Goal: Transaction & Acquisition: Purchase product/service

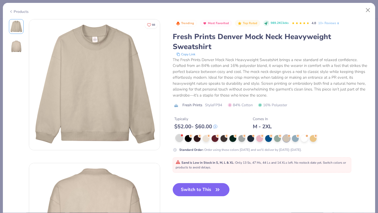
click at [180, 136] on div at bounding box center [179, 138] width 7 height 7
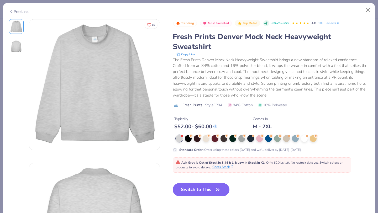
click at [225, 166] on button "Check Stock" at bounding box center [222, 167] width 21 height 5
click at [368, 11] on button "Close" at bounding box center [368, 10] width 10 height 10
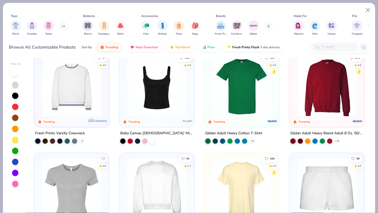
scroll to position [165, 0]
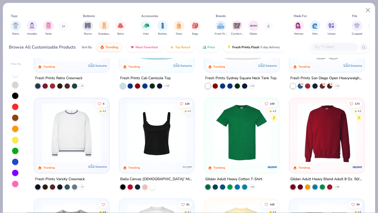
click at [316, 43] on div at bounding box center [334, 47] width 47 height 9
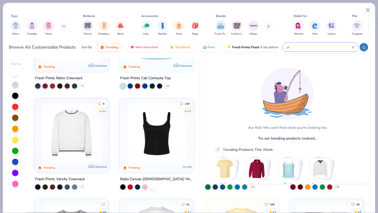
type input ","
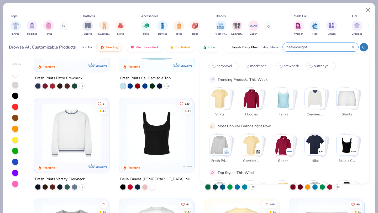
type input "heavyweight"
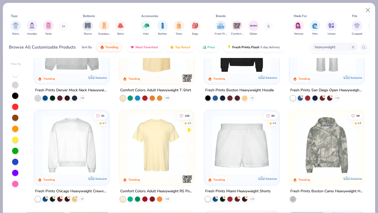
scroll to position [35, 0]
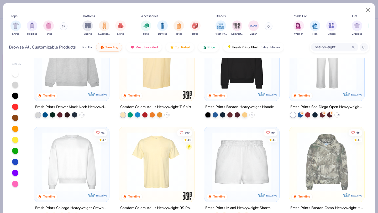
click at [52, 66] on img at bounding box center [71, 60] width 65 height 59
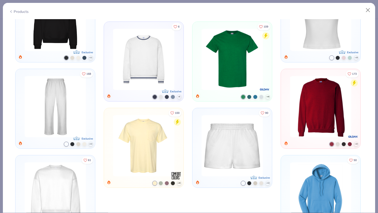
scroll to position [452, 0]
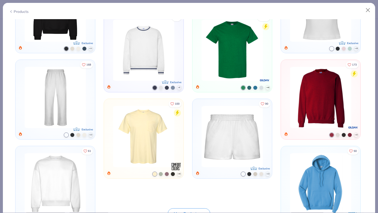
click at [76, 81] on img at bounding box center [55, 97] width 66 height 61
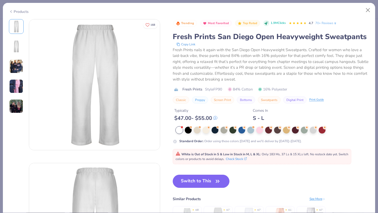
click at [18, 44] on img at bounding box center [16, 46] width 13 height 13
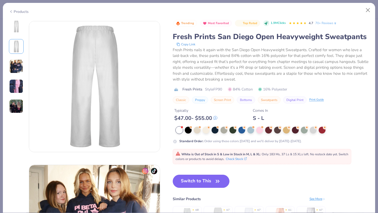
click at [19, 66] on img at bounding box center [16, 66] width 14 height 14
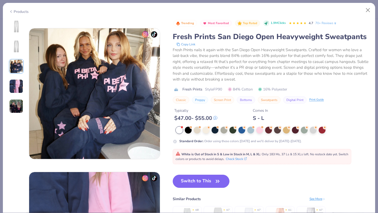
scroll to position [288, 0]
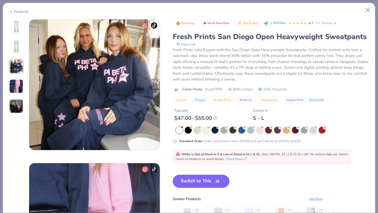
click at [22, 80] on img at bounding box center [16, 86] width 14 height 14
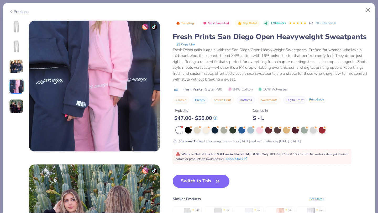
scroll to position [431, 0]
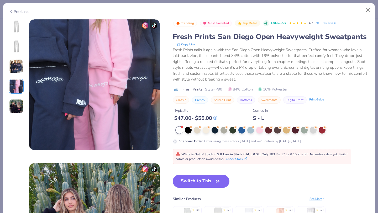
click at [19, 100] on img at bounding box center [16, 106] width 14 height 14
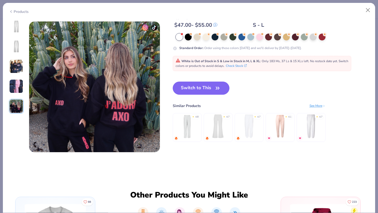
scroll to position [575, 0]
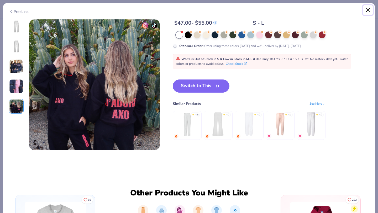
click at [370, 11] on button "Close" at bounding box center [368, 10] width 10 height 10
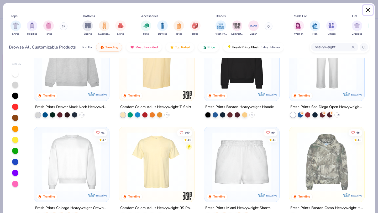
click at [372, 11] on button "Close" at bounding box center [368, 10] width 10 height 10
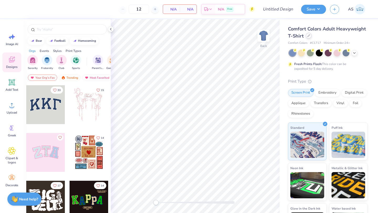
click at [310, 37] on icon at bounding box center [308, 35] width 3 height 3
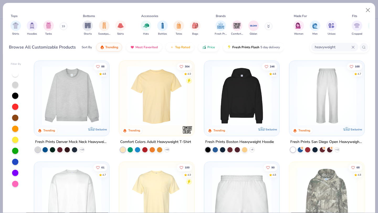
click at [89, 108] on img at bounding box center [71, 95] width 65 height 59
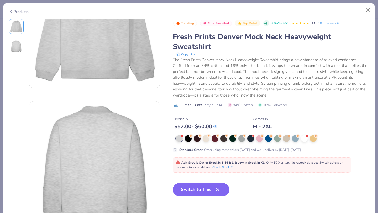
scroll to position [61, 0]
click at [365, 5] on div "Products" at bounding box center [189, 10] width 372 height 14
click at [367, 10] on button "Close" at bounding box center [368, 10] width 10 height 10
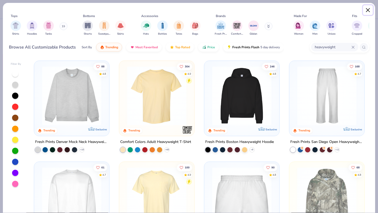
click at [368, 11] on button "Close" at bounding box center [368, 10] width 10 height 10
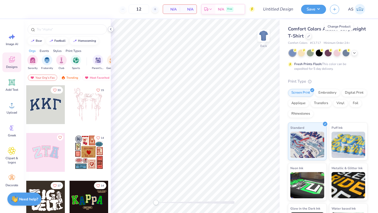
click at [108, 30] on div at bounding box center [111, 29] width 6 height 6
